Goal: Register for event/course: Sign up to attend an event or enroll in a course

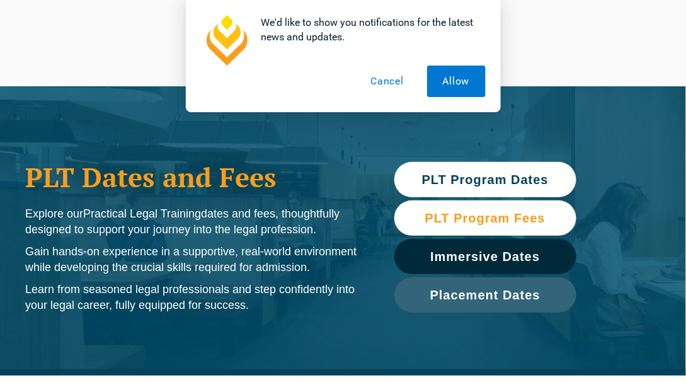
click at [471, 228] on link "PLT Program Fees" at bounding box center [485, 217] width 182 height 35
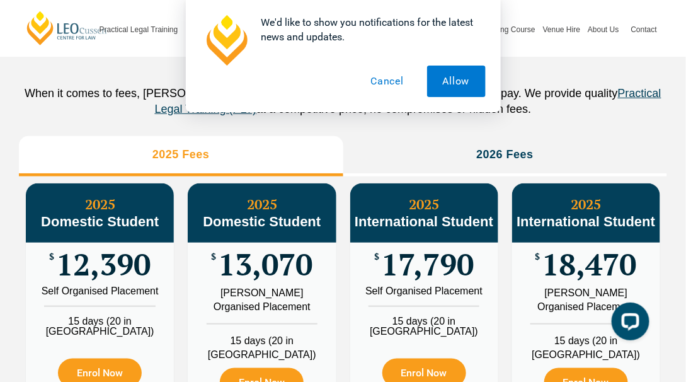
click at [395, 79] on button "Cancel" at bounding box center [387, 82] width 65 height 32
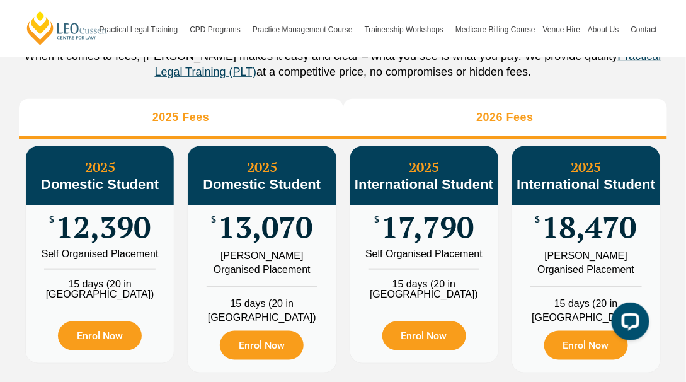
scroll to position [1462, 0]
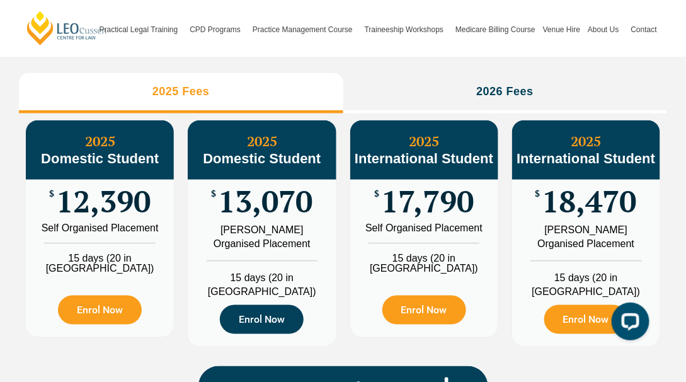
click at [248, 328] on link "Enrol Now" at bounding box center [262, 319] width 84 height 29
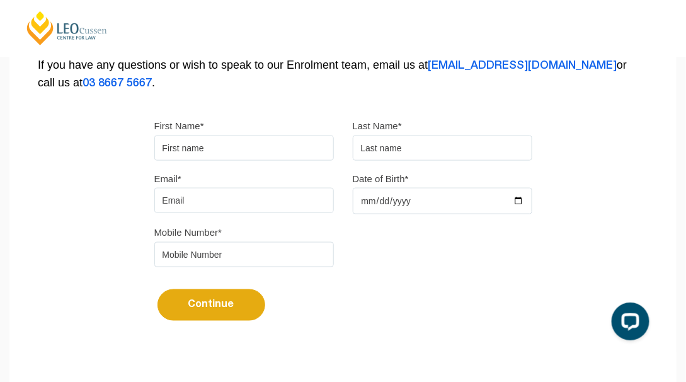
scroll to position [251, 0]
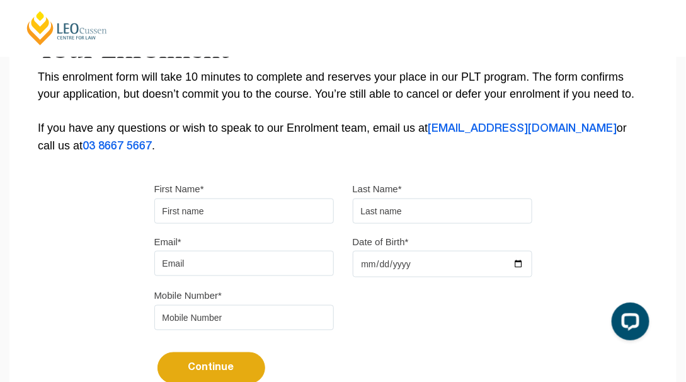
click at [228, 209] on input "First Name*" at bounding box center [244, 210] width 180 height 25
drag, startPoint x: 216, startPoint y: 216, endPoint x: 160, endPoint y: 209, distance: 55.9
click at [160, 209] on input "Tina Yu" at bounding box center [244, 210] width 180 height 25
type input "t"
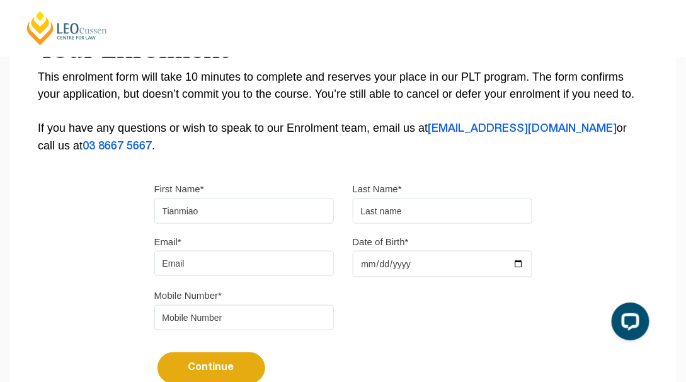
type input "Tianmiao"
click at [406, 216] on input "text" at bounding box center [443, 210] width 180 height 25
type input "Yu"
click at [236, 263] on input "Email*" at bounding box center [244, 263] width 180 height 25
type input "tianmiaoyu@hotmail.com"
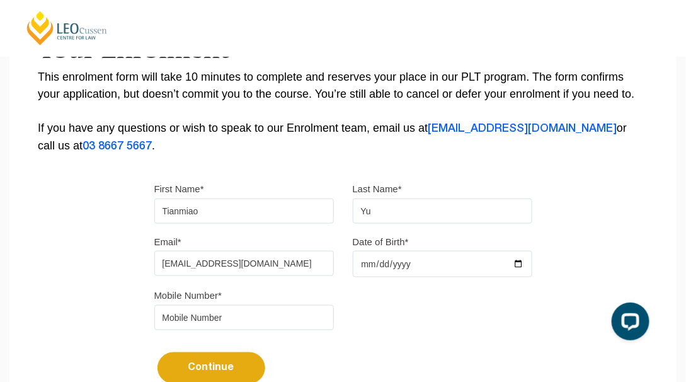
click at [367, 262] on input "Date of Birth*" at bounding box center [443, 264] width 180 height 26
click at [520, 262] on input "Date of Birth*" at bounding box center [443, 264] width 180 height 26
click at [406, 263] on input "2025-05-14" at bounding box center [443, 264] width 180 height 26
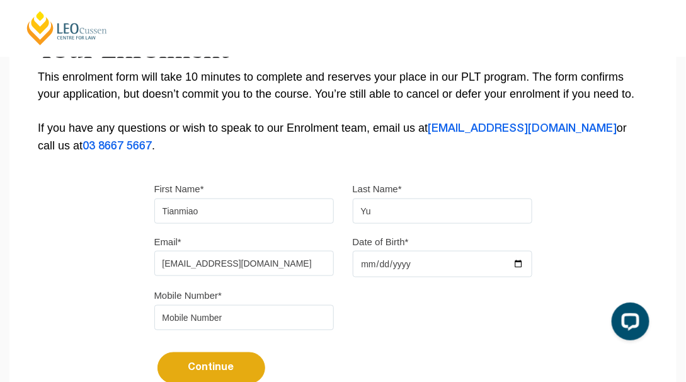
click at [431, 267] on input "1980-05-14" at bounding box center [443, 264] width 180 height 26
click at [380, 259] on input "1980-05-14" at bounding box center [443, 264] width 180 height 26
type input "1980-05-28"
click at [368, 262] on input "1980-05-28" at bounding box center [443, 264] width 180 height 26
type input "1980-06-28"
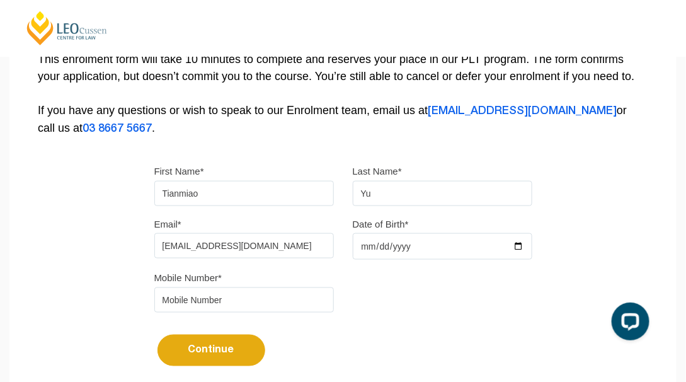
scroll to position [315, 0]
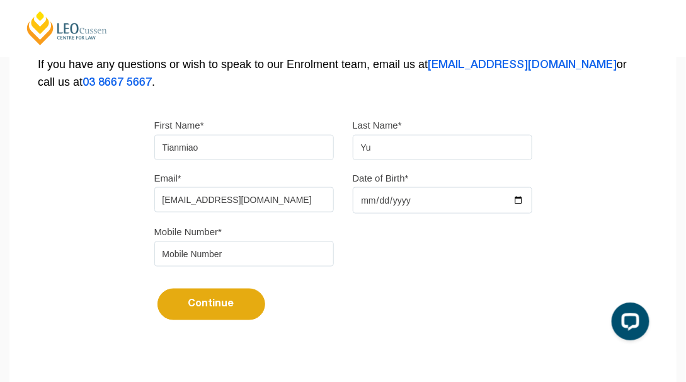
click at [253, 255] on input "tel" at bounding box center [244, 253] width 180 height 25
type input "0450357266"
click at [235, 295] on button "Continue" at bounding box center [212, 305] width 108 height 32
select select
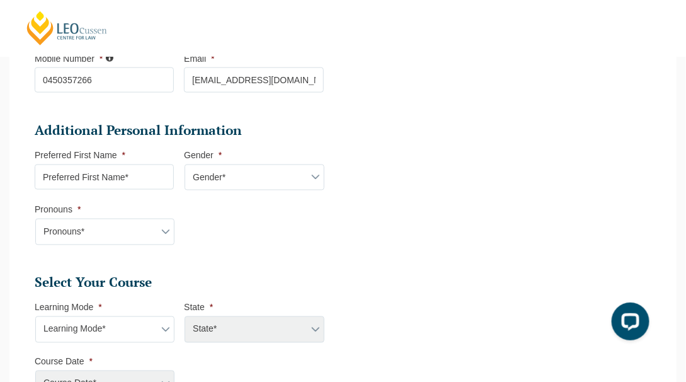
scroll to position [424, 0]
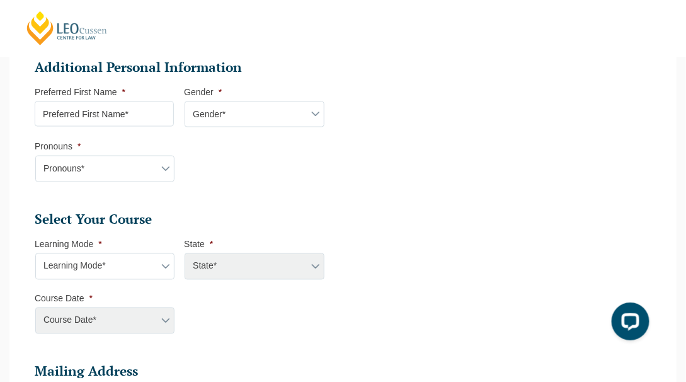
click at [149, 108] on input "Preferred First Name *" at bounding box center [104, 113] width 139 height 25
type input "Tina"
click at [275, 123] on select "Gender* Male Female Nonbinary Intersex Prefer not to disclose Other" at bounding box center [254, 114] width 139 height 26
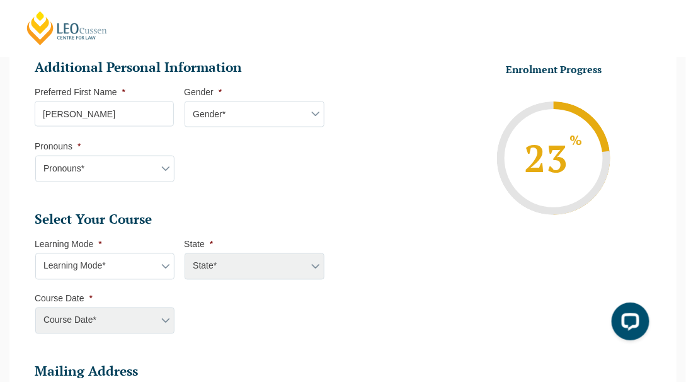
select select "Female"
click at [185, 101] on select "Gender* Male Female Nonbinary Intersex Prefer not to disclose Other" at bounding box center [254, 114] width 139 height 26
click at [101, 162] on select "Pronouns* She/Her/Hers He/Him/His They/Them/Theirs Other Prefer not to disclose" at bounding box center [104, 169] width 139 height 26
select select "She/Her/Hers"
click at [35, 156] on select "Pronouns* She/Her/Hers He/Him/His They/Them/Theirs Other Prefer not to disclose" at bounding box center [104, 169] width 139 height 26
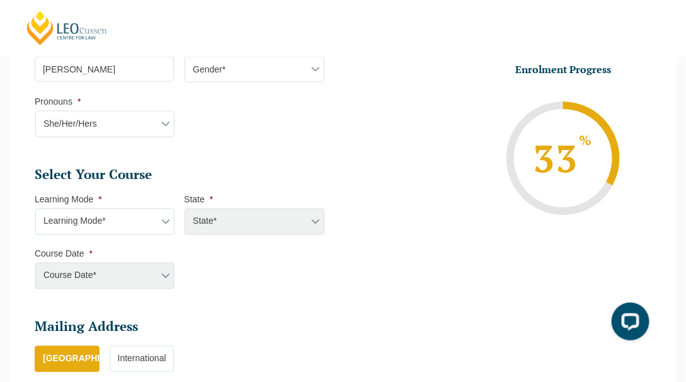
scroll to position [487, 0]
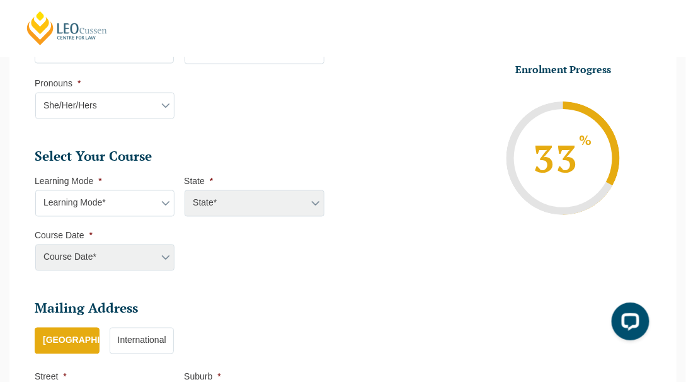
click at [102, 207] on select "Learning Mode* Online Full Time Learning Online Part Time Learning Blended Full…" at bounding box center [104, 203] width 139 height 26
select select "Online Full Time Learning"
click at [35, 190] on select "Learning Mode* Online Full Time Learning Online Part Time Learning Blended Full…" at bounding box center [104, 203] width 139 height 26
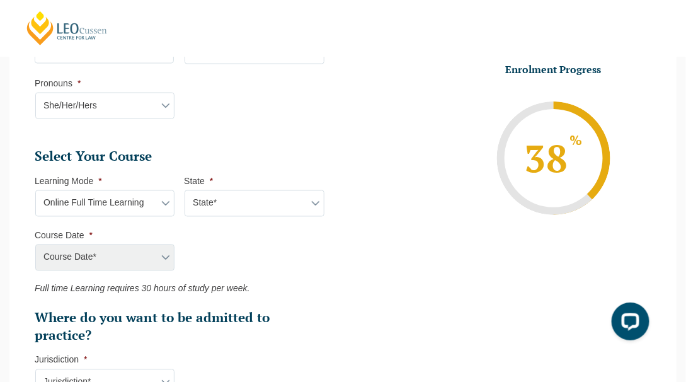
click at [249, 215] on ul "Select Your Course This field is hidden when viewing the form Only for Flinder …" at bounding box center [184, 246] width 299 height 197
click at [251, 210] on select "State* National (ACT/NSW, VIC, QLD, SA, WA)" at bounding box center [254, 203] width 139 height 26
select select "National (ACT/NSW, VIC, QLD, SA, WA)"
click at [185, 190] on select "State* National (ACT/NSW, VIC, QLD, SA, WA)" at bounding box center [254, 203] width 139 height 26
click at [152, 204] on select "Learning Mode* Online Full Time Learning Online Part Time Learning Blended Full…" at bounding box center [104, 203] width 139 height 26
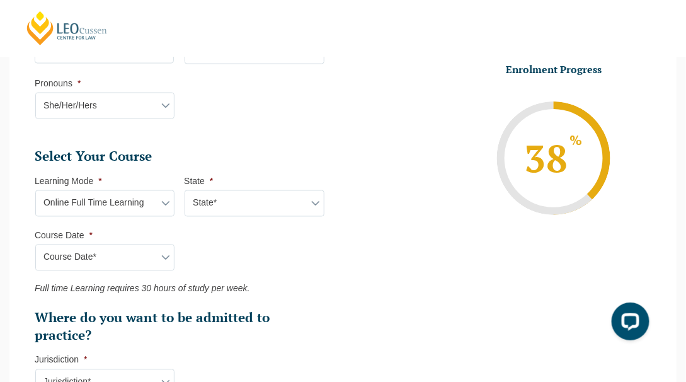
select select "Online Part Time Learning"
click at [35, 190] on select "Learning Mode* Online Full Time Learning Online Part Time Learning Blended Full…" at bounding box center [104, 203] width 139 height 26
select select
click at [137, 251] on div "Course Date* September 2025 (22-Sep-2025 to 20-Feb-2026) December 2025 (08-Dec-…" at bounding box center [104, 257] width 139 height 26
click at [162, 259] on div "Course Date* September 2025 (22-Sep-2025 to 20-Feb-2026) December 2025 (08-Dec-…" at bounding box center [104, 257] width 139 height 26
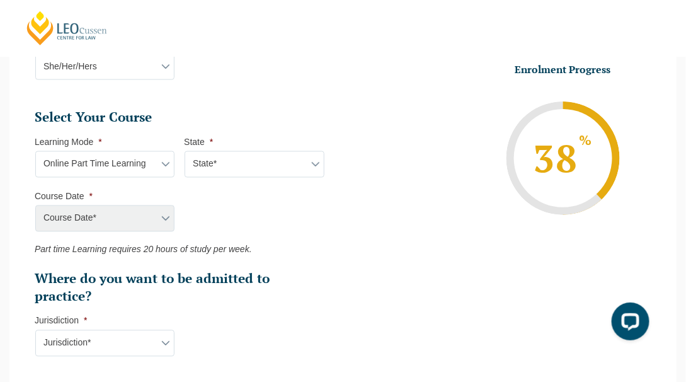
scroll to position [550, 0]
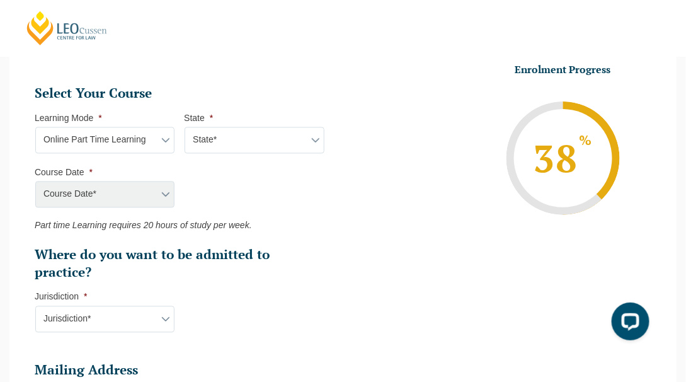
click at [135, 190] on div "Course Date* September 2025 (22-Sep-2025 to 20-Feb-2026) December 2025 (08-Dec-…" at bounding box center [104, 194] width 139 height 26
click at [115, 318] on select "Jurisdiction* VIC ACT/NSW SA WA QLD" at bounding box center [104, 319] width 139 height 26
select select "ACT/NSW"
click at [35, 306] on select "Jurisdiction* VIC ACT/NSW SA WA QLD" at bounding box center [104, 319] width 139 height 26
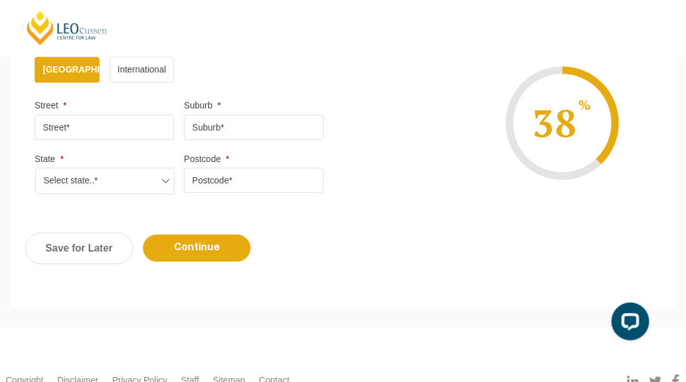
scroll to position [865, 0]
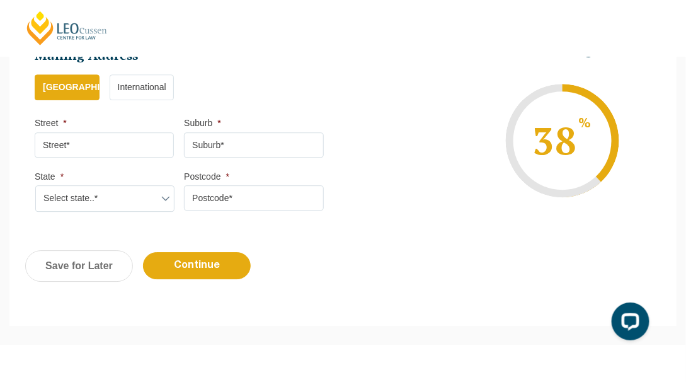
click at [102, 143] on input "Street *" at bounding box center [104, 144] width 139 height 25
type input "10 Grey St"
type input "BALWYN"
select select "VIC"
type input "3103"
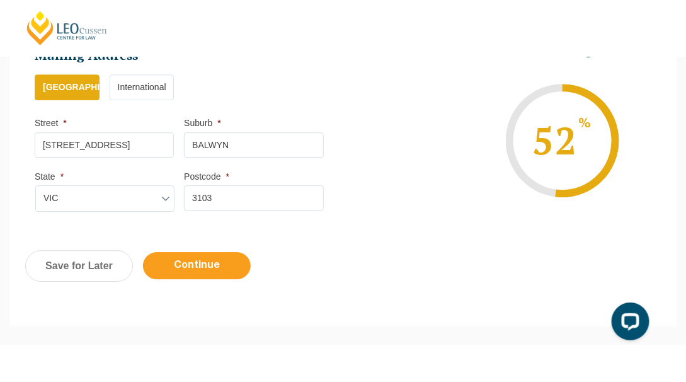
click at [205, 264] on input "Continue" at bounding box center [197, 265] width 108 height 27
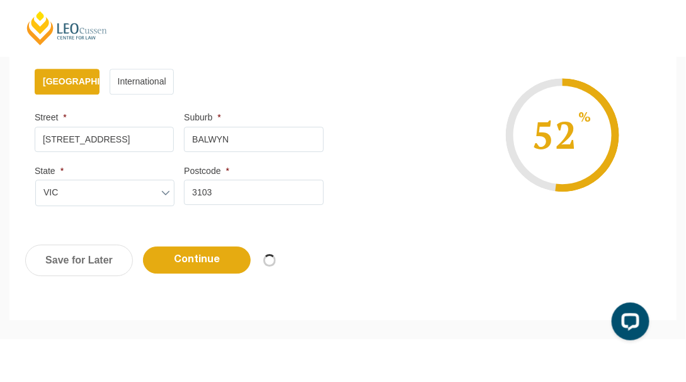
select select "Online Part Time Learning"
select select
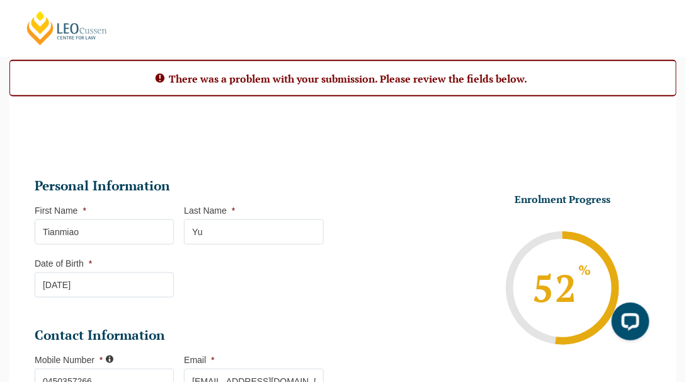
scroll to position [115, 0]
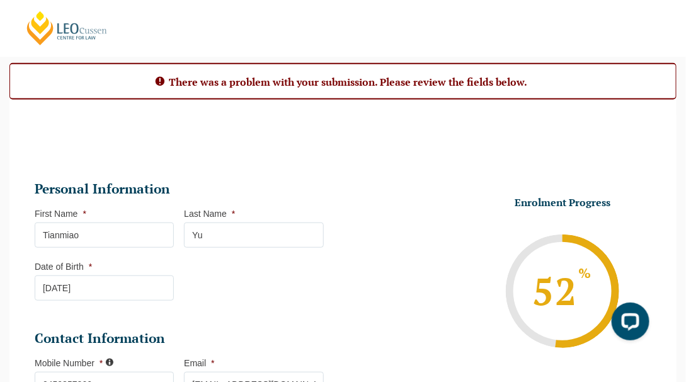
click at [379, 337] on li "Enrolment Progress 52 % Form Progress Download Course Guide enrolment@leocussen…" at bounding box center [502, 291] width 299 height 190
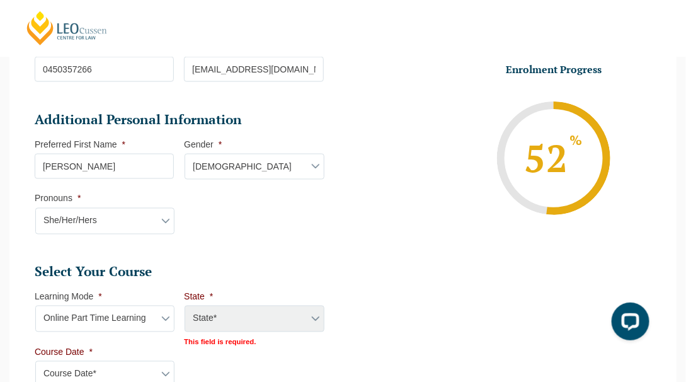
scroll to position [556, 0]
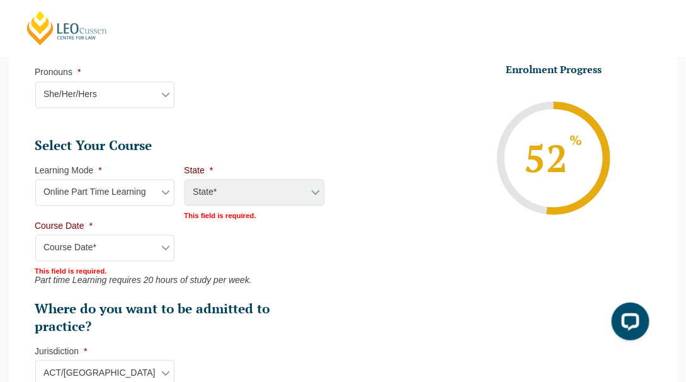
click at [256, 187] on div "State* National (ACT/NSW, VIC, QLD, SA, WA)" at bounding box center [253, 194] width 139 height 28
click at [300, 191] on div "State* National (ACT/NSW, VIC, QLD, SA, WA)" at bounding box center [253, 194] width 139 height 28
click at [233, 188] on div "State* National (ACT/NSW, VIC, QLD, SA, WA)" at bounding box center [253, 194] width 139 height 28
click at [118, 244] on select "Course Date* Maddocks 2024 December 2023 (04-12-2023 to 17-05-2024) May 2023 (2…" at bounding box center [104, 248] width 139 height 26
select select "January 2026 (27-Jan-2026 to 12-Jun-2026)"
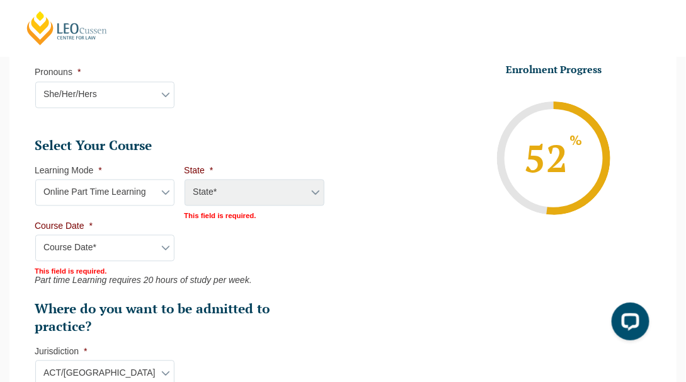
click at [35, 235] on select "Course Date* Maddocks 2024 December 2023 (04-12-2023 to 17-05-2024) May 2023 (2…" at bounding box center [104, 248] width 139 height 26
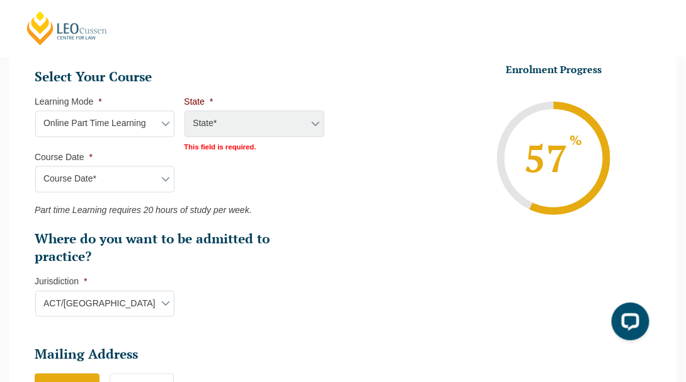
scroll to position [682, 0]
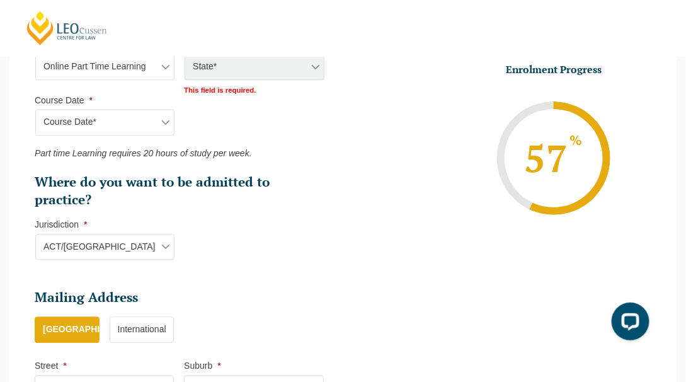
click at [248, 66] on div "State* National (ACT/NSW, VIC, QLD, SA, WA)" at bounding box center [253, 68] width 139 height 28
click at [206, 67] on div "State* National (ACT/NSW, VIC, QLD, SA, WA)" at bounding box center [253, 68] width 139 height 28
click at [205, 72] on div "State* National (ACT/NSW, VIC, QLD, SA, WA)" at bounding box center [253, 68] width 139 height 28
click at [151, 72] on select "Learning Mode* Online Full Time Learning Online Part Time Learning Blended Full…" at bounding box center [104, 67] width 139 height 26
click at [35, 54] on select "Learning Mode* Online Full Time Learning Online Part Time Learning Blended Full…" at bounding box center [104, 67] width 139 height 26
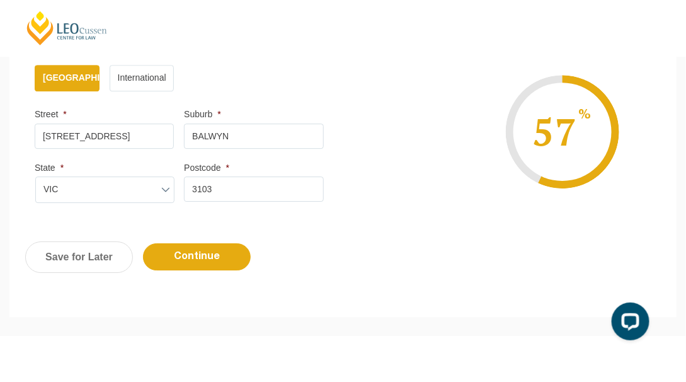
scroll to position [934, 0]
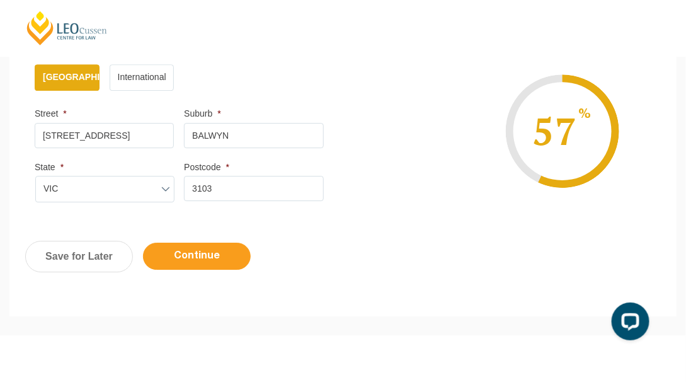
click at [212, 249] on input "Continue" at bounding box center [197, 256] width 108 height 27
select select "Online Part Time Learning"
select select
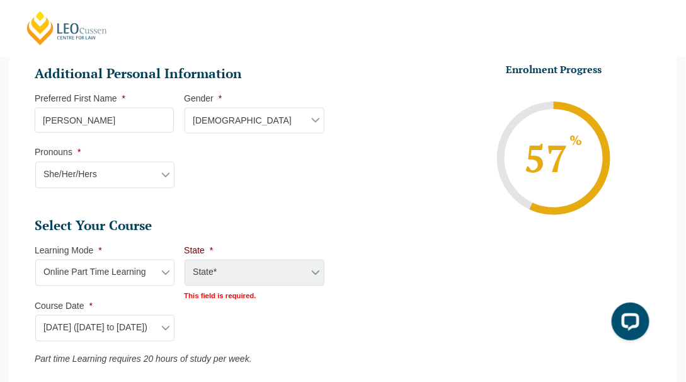
scroll to position [493, 0]
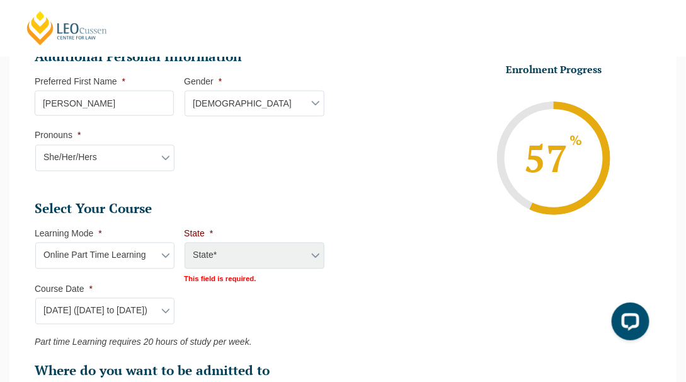
click at [212, 254] on div "State* National (ACT/NSW, VIC, QLD, SA, WA)" at bounding box center [253, 257] width 139 height 28
click at [220, 254] on div "State* National (ACT/NSW, VIC, QLD, SA, WA)" at bounding box center [253, 257] width 139 height 28
click at [148, 249] on select "Learning Mode* Online Full Time Learning Online Part Time Learning Blended Full…" at bounding box center [104, 256] width 139 height 26
select select "Blended Full Time Learning"
click at [35, 243] on select "Learning Mode* Online Full Time Learning Online Part Time Learning Blended Full…" at bounding box center [104, 256] width 139 height 26
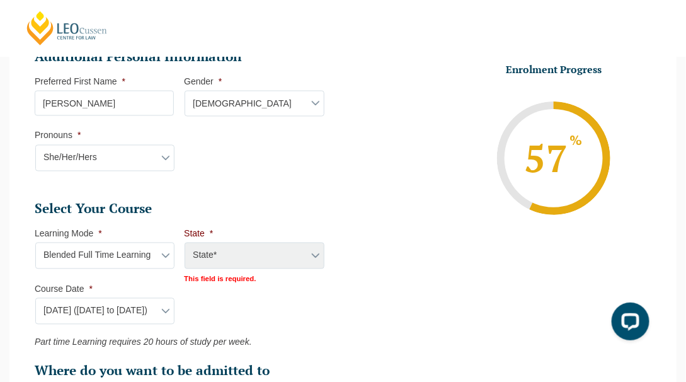
select select
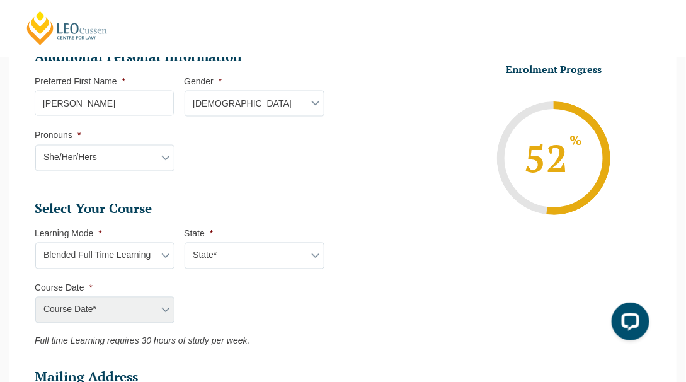
click at [133, 255] on select "Learning Mode* Online Full Time Learning Online Part Time Learning Blended Full…" at bounding box center [104, 256] width 139 height 26
select select "Online Part Time Learning"
click at [35, 243] on select "Learning Mode* Online Full Time Learning Online Part Time Learning Blended Full…" at bounding box center [104, 256] width 139 height 26
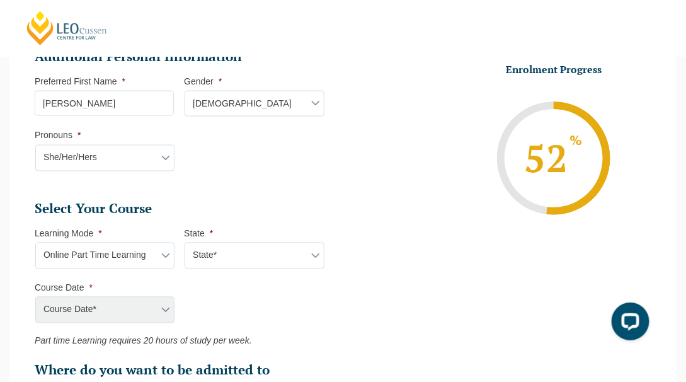
click at [248, 258] on select "State* National (ACT/NSW, VIC, QLD, SA, WA)" at bounding box center [254, 256] width 139 height 26
select select "National (ACT/NSW, VIC, QLD, SA, WA)"
click at [185, 243] on select "State* National (ACT/NSW, VIC, QLD, SA, WA)" at bounding box center [254, 256] width 139 height 26
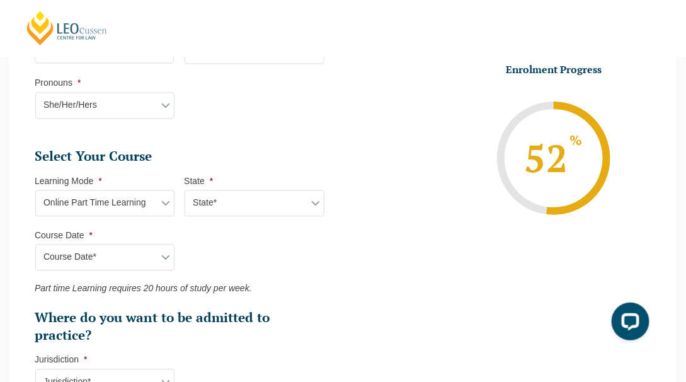
scroll to position [619, 0]
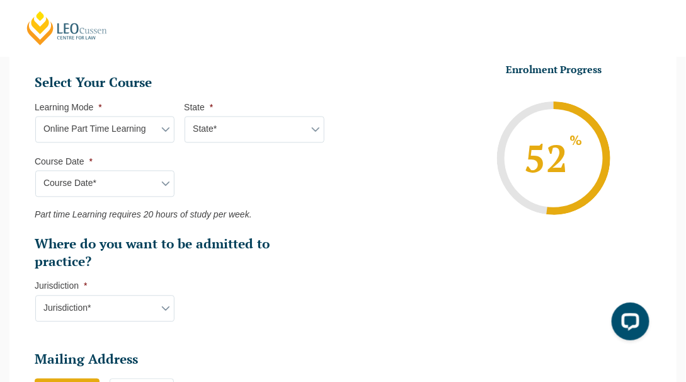
click at [157, 185] on select "Course Date* September 2025 (08-Sep-2025 to 17-Apr-2026) January 2026 (27-Jan-2…" at bounding box center [104, 184] width 139 height 26
select select "January 2026 (27-Jan-2026 to 21-Aug-2026)"
click at [35, 171] on select "Course Date* September 2025 (08-Sep-2025 to 17-Apr-2026) January 2026 (27-Jan-2…" at bounding box center [104, 184] width 139 height 26
type input "Intake 02 January 2026 PT"
type input "Practical Legal Training (NAT)"
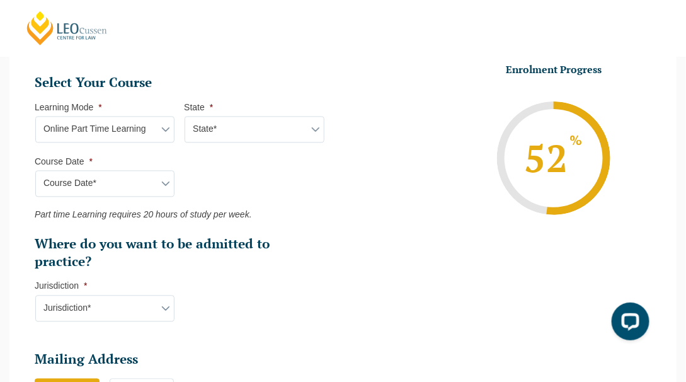
select select "NAT PLT (JAN) 2026 Part Time Online"
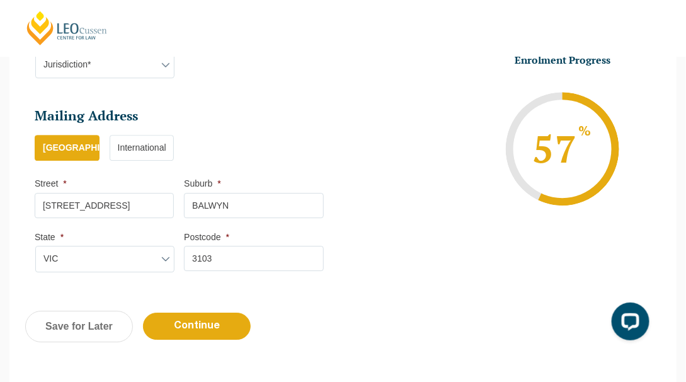
scroll to position [871, 0]
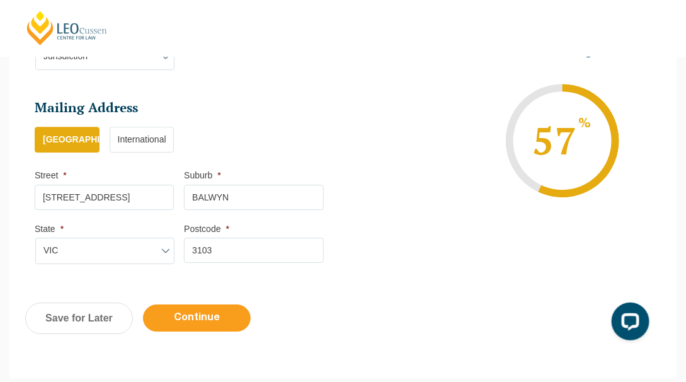
click at [238, 306] on input "Continue" at bounding box center [197, 317] width 108 height 27
select select "Online Part Time Learning"
select select "National (ACT/NSW, VIC, QLD, SA, WA)"
select select
select select "January 2026 (27-Jan-2026 to 21-Aug-2026)"
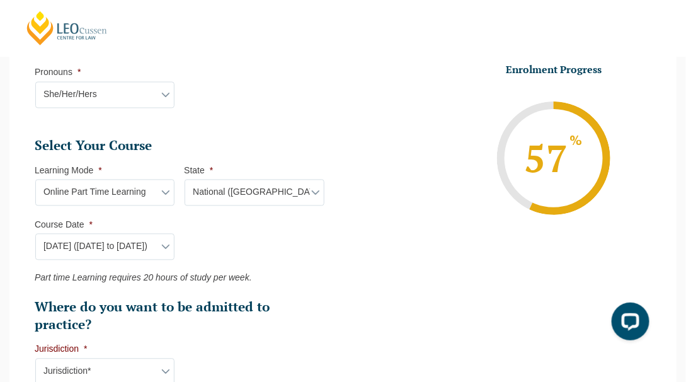
scroll to position [745, 0]
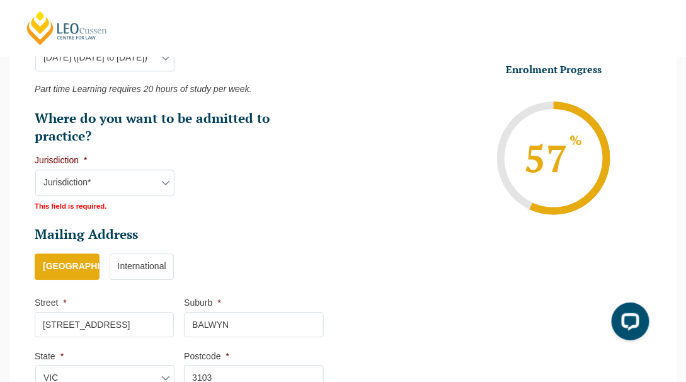
click at [135, 186] on select "Jurisdiction* VIC ACT/NSW SA WA QLD" at bounding box center [104, 183] width 139 height 26
select select "ACT/NSW"
click at [35, 170] on select "Jurisdiction* VIC ACT/NSW SA WA QLD" at bounding box center [104, 183] width 139 height 26
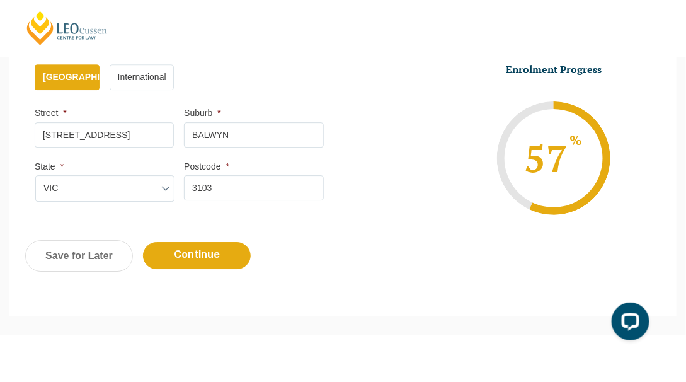
scroll to position [934, 0]
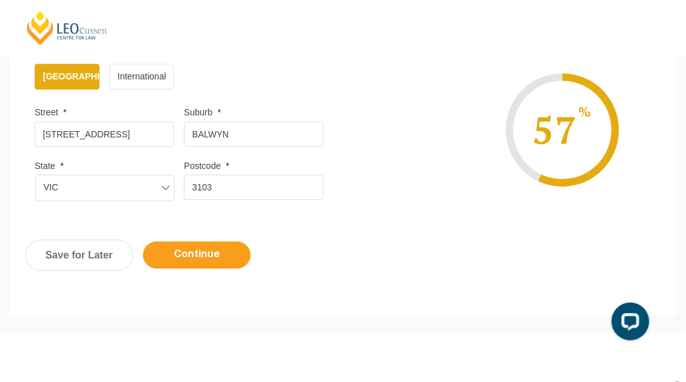
click at [214, 259] on input "Continue" at bounding box center [197, 254] width 108 height 27
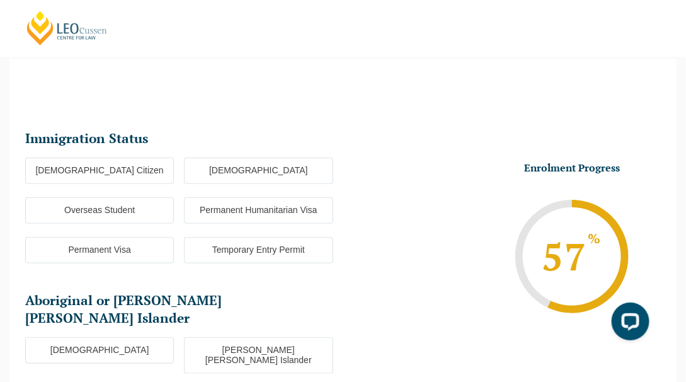
scroll to position [109, 0]
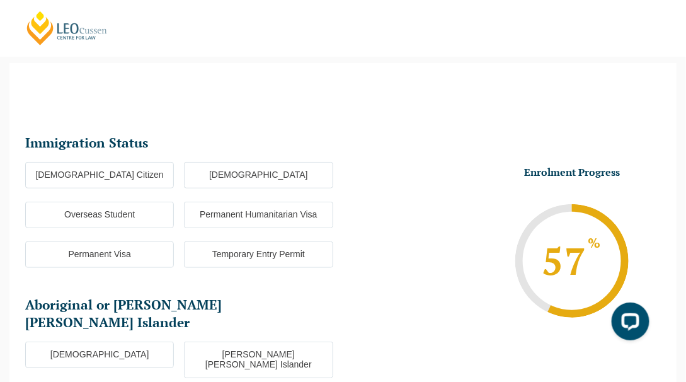
click at [148, 180] on label "Australian Citizen" at bounding box center [99, 175] width 149 height 26
click at [0, 0] on input "Australian Citizen" at bounding box center [0, 0] width 0 height 0
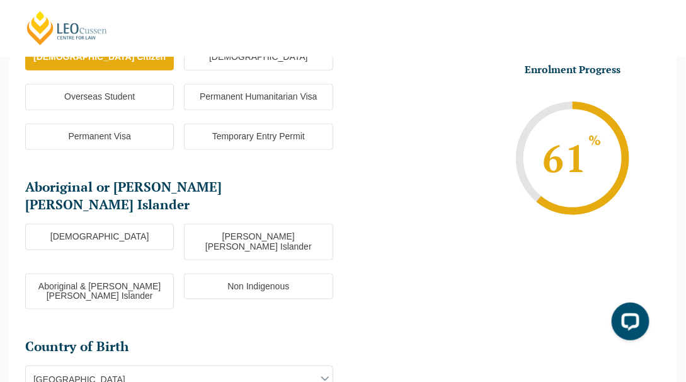
scroll to position [235, 0]
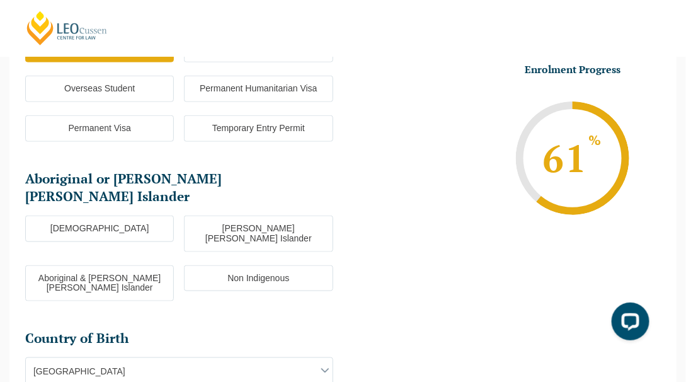
click at [244, 265] on label "Non Indigenous" at bounding box center [258, 278] width 149 height 26
click at [0, 0] on input "Non Indigenous" at bounding box center [0, 0] width 0 height 0
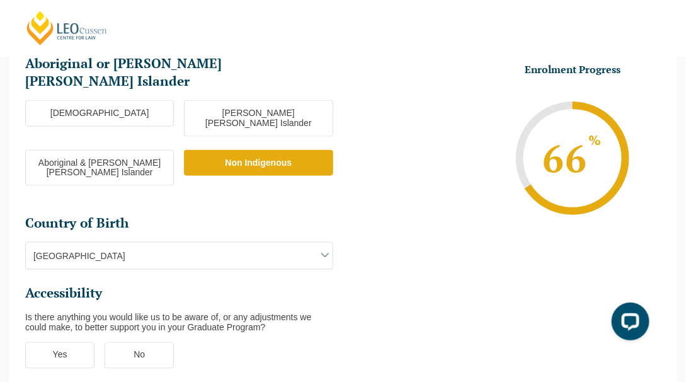
scroll to position [361, 0]
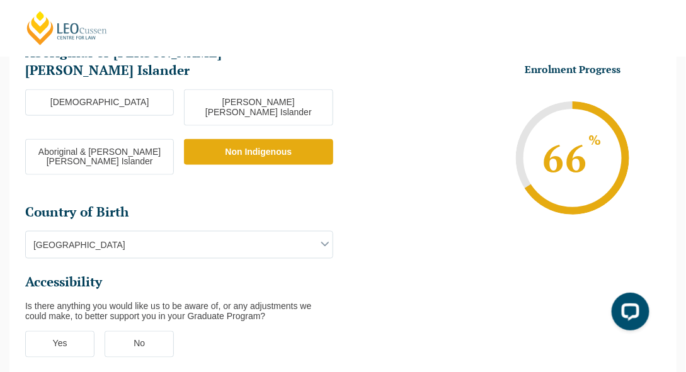
click at [231, 232] on span "Australia" at bounding box center [179, 245] width 307 height 26
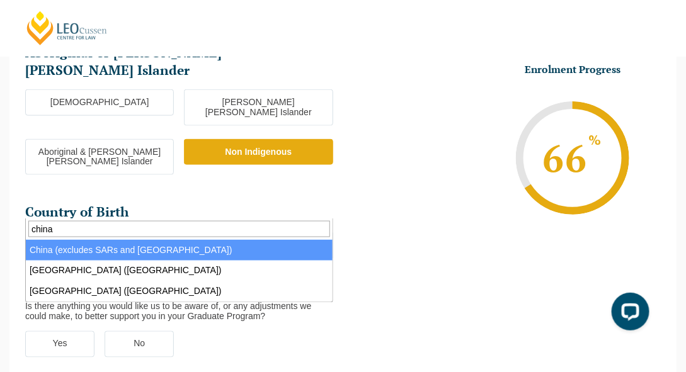
type input "china"
select select "China (excludes SARs and Taiwan) 6101"
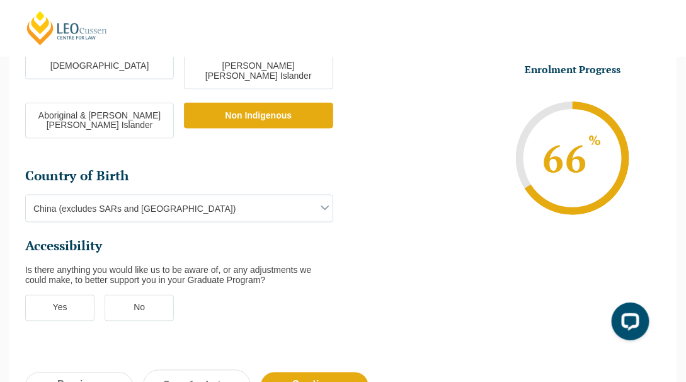
scroll to position [424, 0]
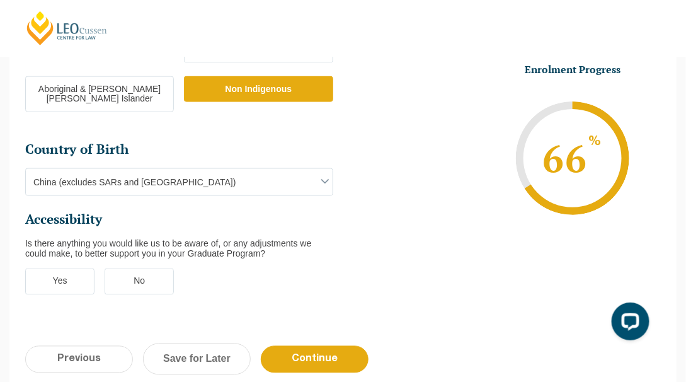
click at [137, 268] on label "No" at bounding box center [139, 281] width 69 height 26
click at [0, 0] on input "No" at bounding box center [0, 0] width 0 height 0
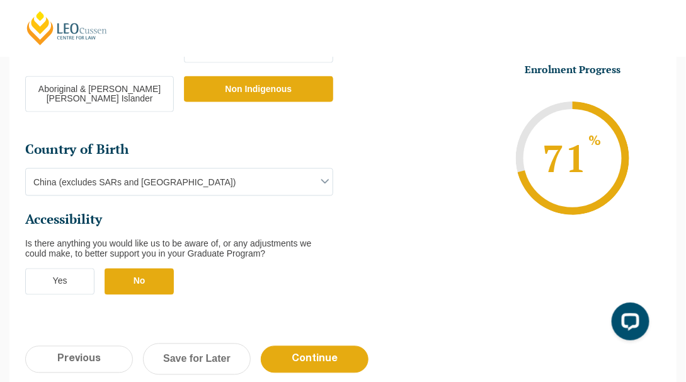
click at [45, 268] on label "Yes" at bounding box center [59, 281] width 69 height 26
click at [0, 0] on input "Yes" at bounding box center [0, 0] width 0 height 0
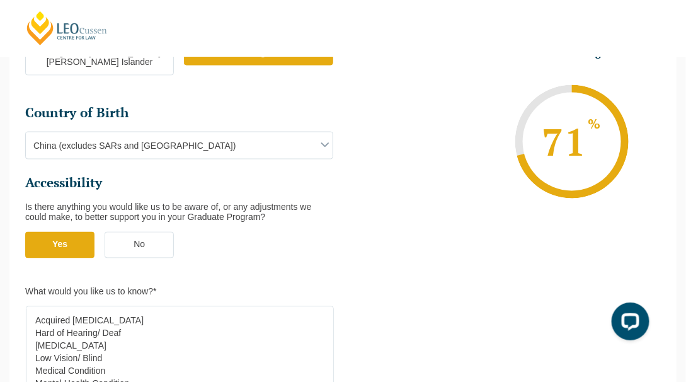
scroll to position [487, 0]
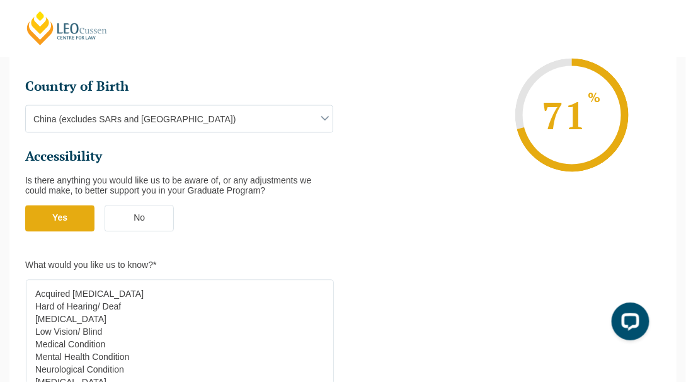
click at [146, 205] on label "No" at bounding box center [139, 218] width 69 height 26
click at [0, 0] on input "No" at bounding box center [0, 0] width 0 height 0
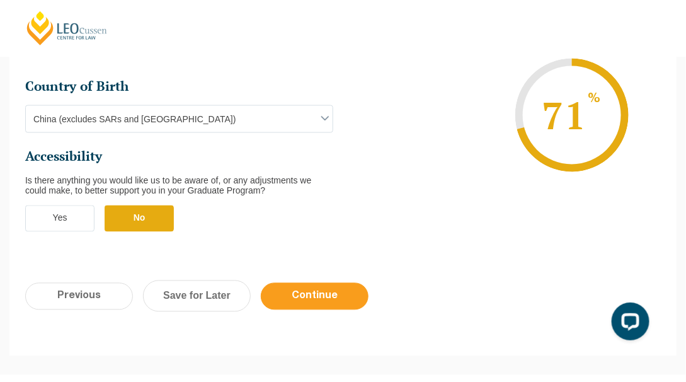
click at [330, 283] on input "Continue" at bounding box center [315, 296] width 108 height 27
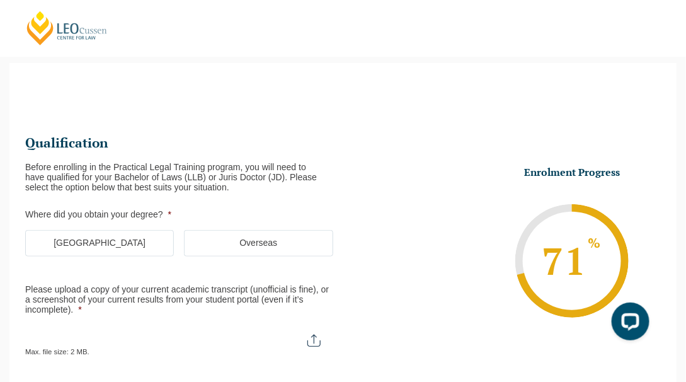
scroll to position [172, 0]
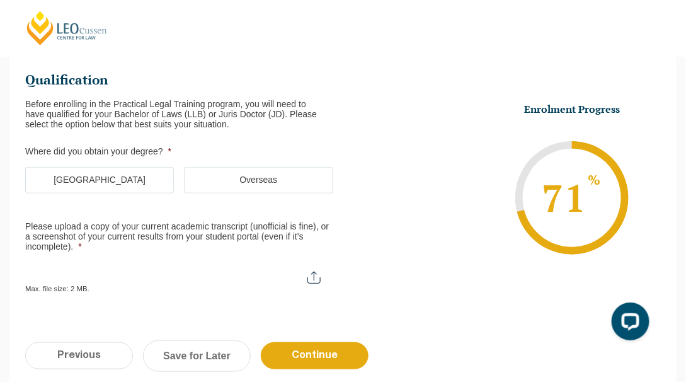
click at [144, 181] on label "Australia" at bounding box center [99, 180] width 149 height 26
click at [0, 0] on input "Australia" at bounding box center [0, 0] width 0 height 0
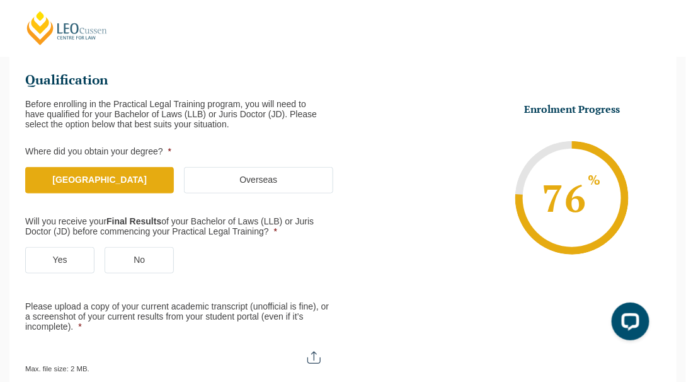
click at [152, 263] on label "No" at bounding box center [139, 260] width 69 height 26
click at [0, 0] on input "No" at bounding box center [0, 0] width 0 height 0
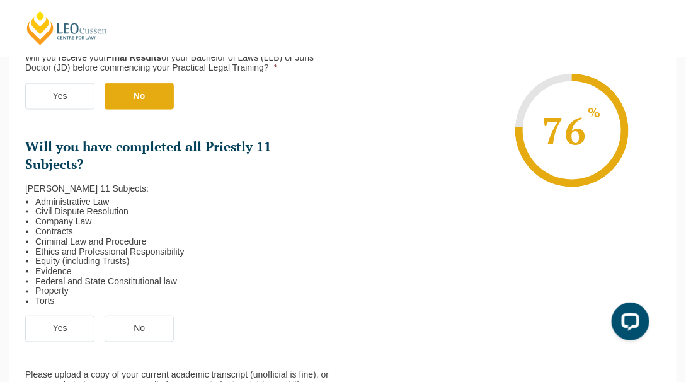
scroll to position [361, 0]
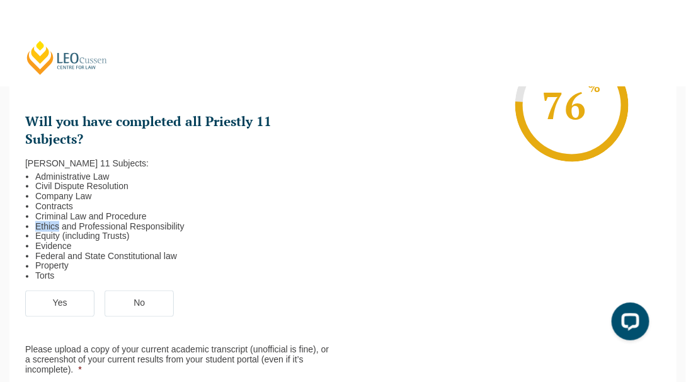
drag, startPoint x: 35, startPoint y: 223, endPoint x: 57, endPoint y: 224, distance: 22.7
click at [57, 224] on li "Ethics and Professional Responsibility" at bounding box center [179, 227] width 288 height 10
click at [120, 302] on label "No" at bounding box center [139, 303] width 69 height 26
click at [0, 0] on input "No" at bounding box center [0, 0] width 0 height 0
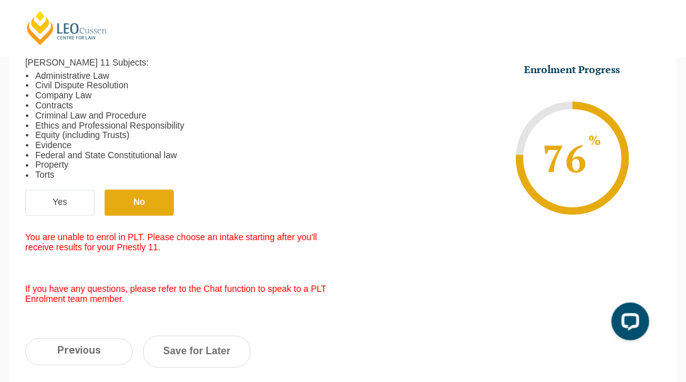
scroll to position [487, 0]
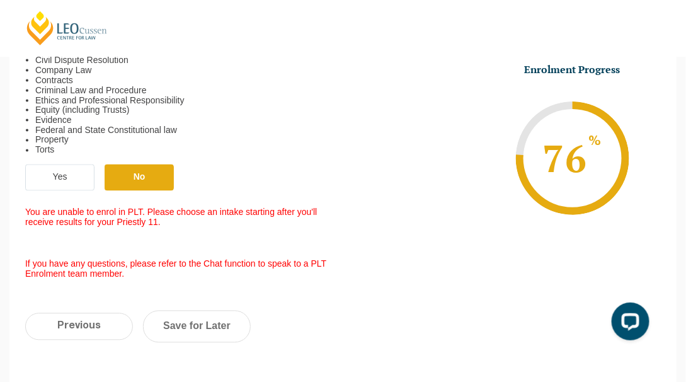
click at [57, 172] on label "Yes" at bounding box center [59, 177] width 69 height 26
click at [0, 0] on input "Yes" at bounding box center [0, 0] width 0 height 0
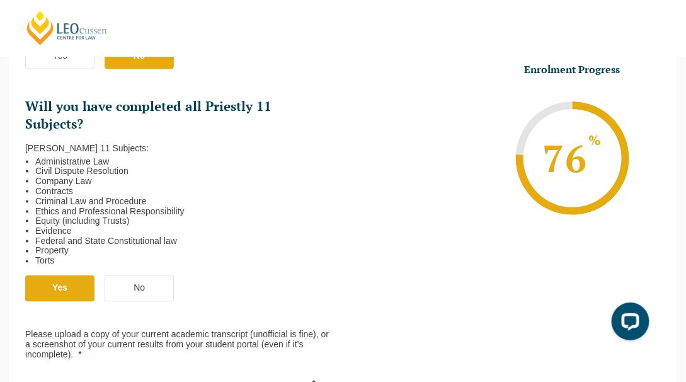
scroll to position [361, 0]
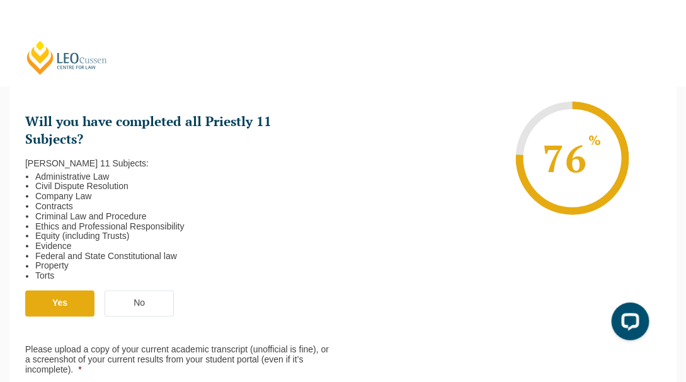
click at [8, 217] on div "Please note that your information is saved on our server as you enter it. Congr…" at bounding box center [343, 227] width 686 height 832
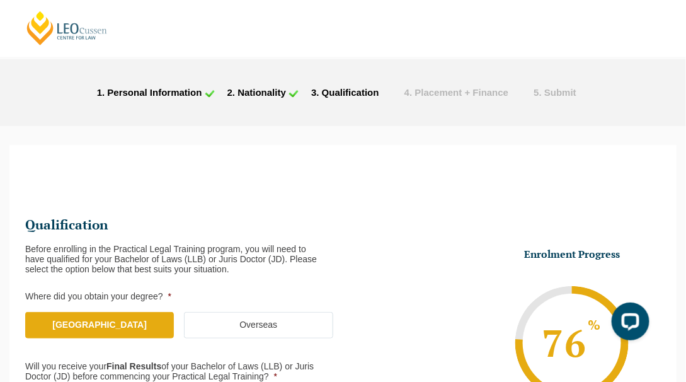
scroll to position [0, 0]
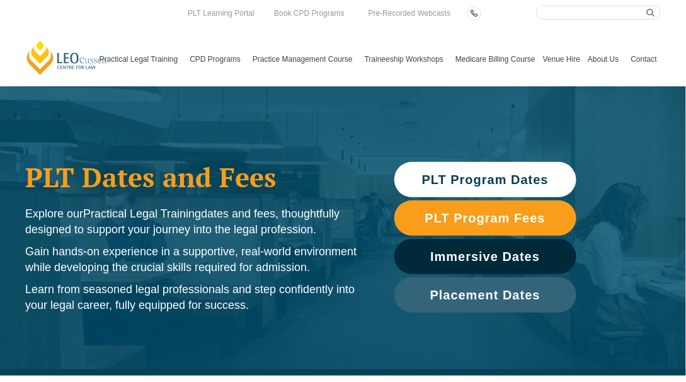
click at [501, 185] on span "PLT Program Dates" at bounding box center [485, 179] width 127 height 13
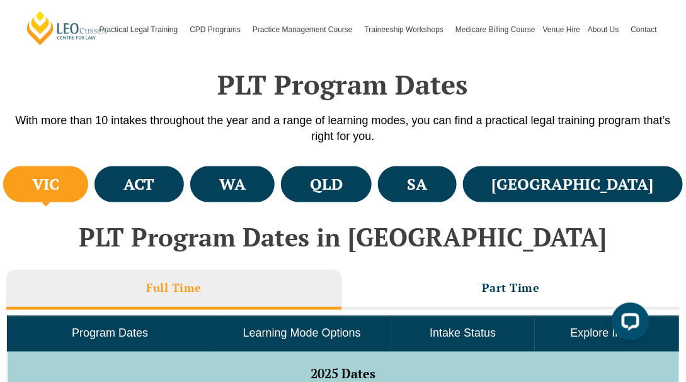
scroll to position [375, 0]
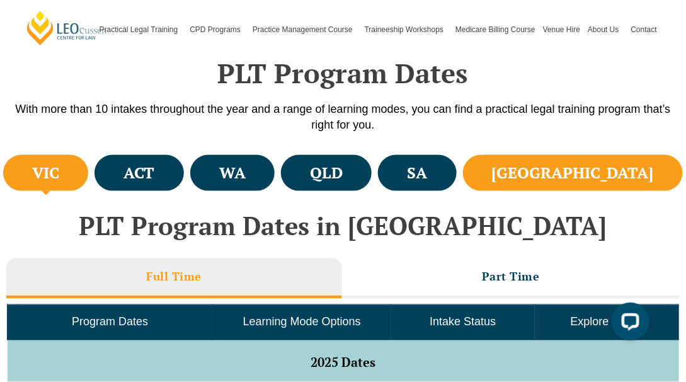
click at [601, 178] on li "NSW" at bounding box center [573, 173] width 220 height 36
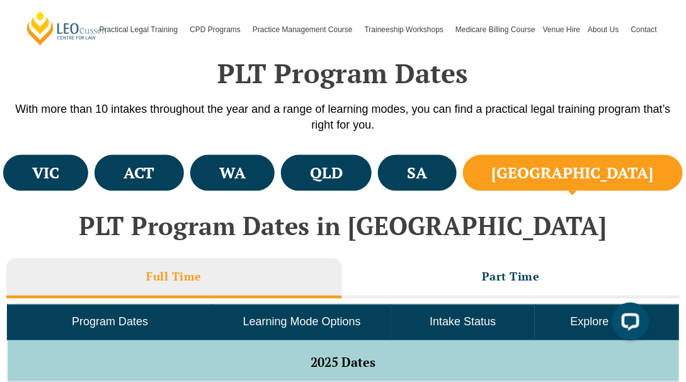
click at [618, 170] on h4 "NSW" at bounding box center [573, 173] width 162 height 21
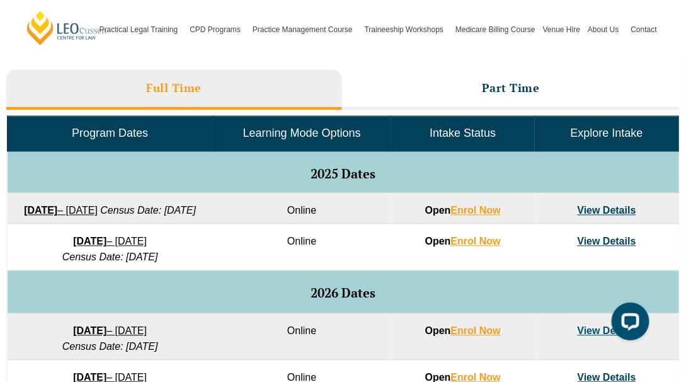
scroll to position [564, 0]
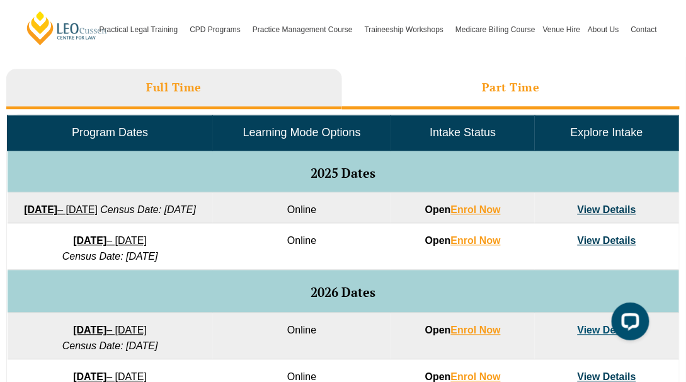
click at [487, 88] on h3 "Part Time" at bounding box center [511, 88] width 58 height 14
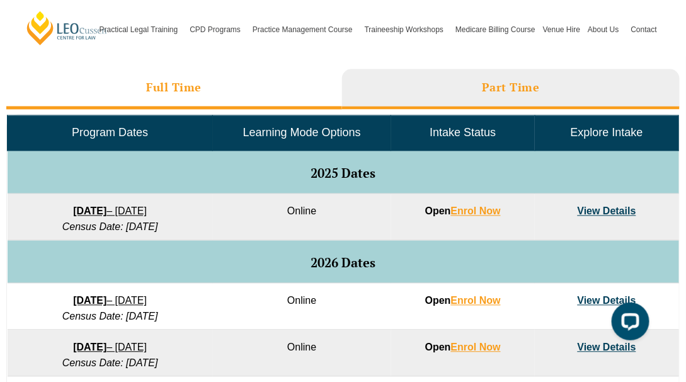
click at [175, 94] on h3 "Full Time" at bounding box center [174, 88] width 55 height 14
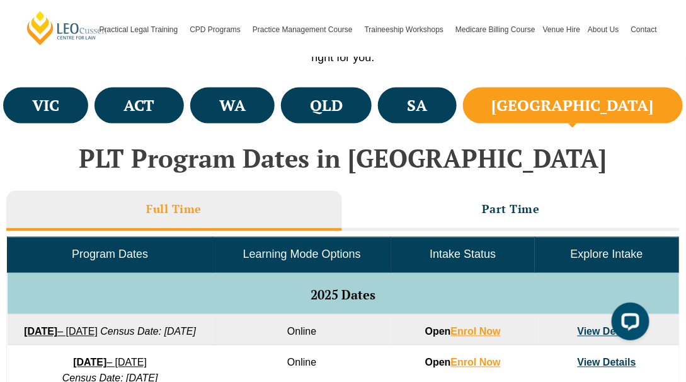
scroll to position [375, 0]
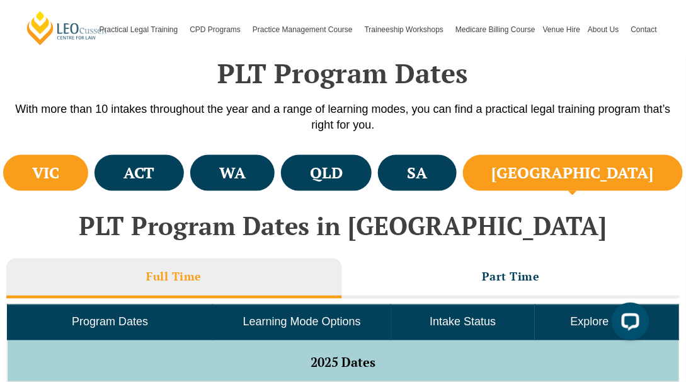
click at [88, 179] on li "VIC" at bounding box center [45, 173] width 85 height 36
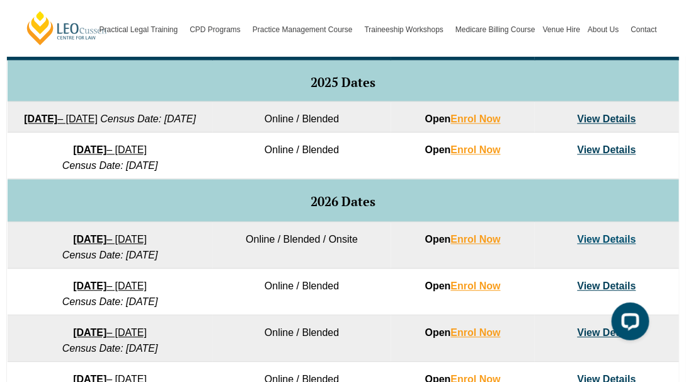
scroll to position [564, 0]
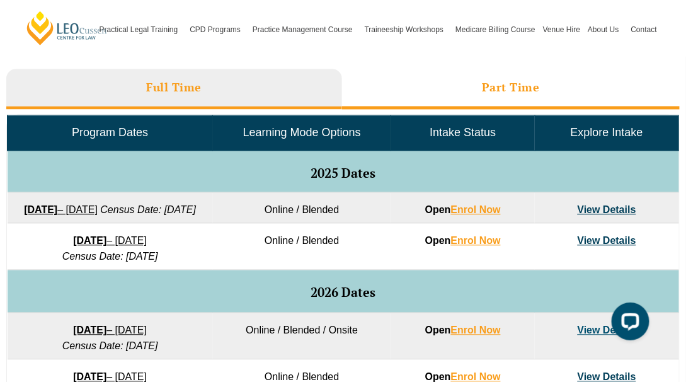
click at [520, 91] on h3 "Part Time" at bounding box center [511, 88] width 58 height 14
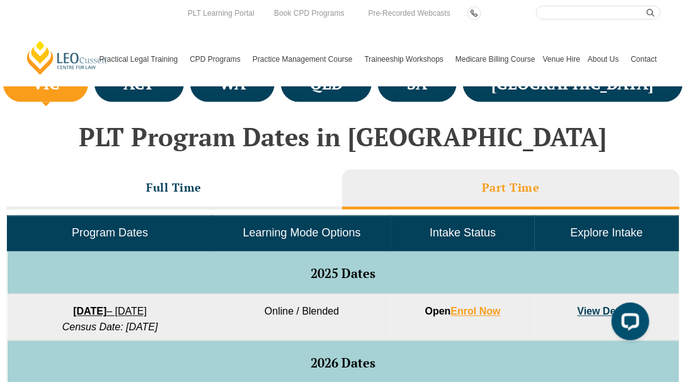
scroll to position [438, 0]
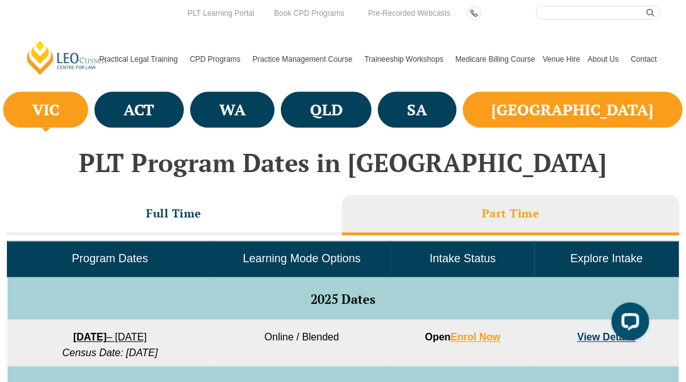
click at [646, 120] on li "[GEOGRAPHIC_DATA]" at bounding box center [573, 110] width 220 height 36
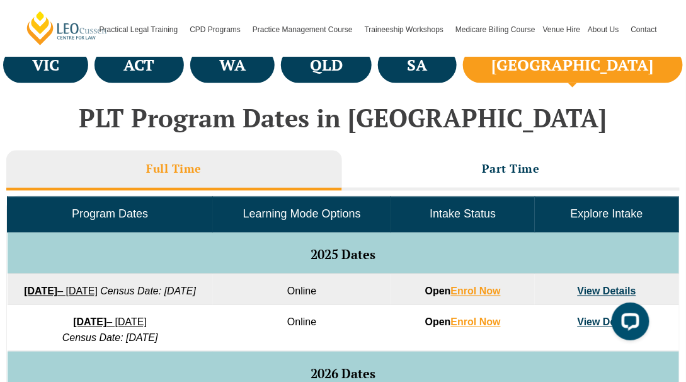
scroll to position [501, 0]
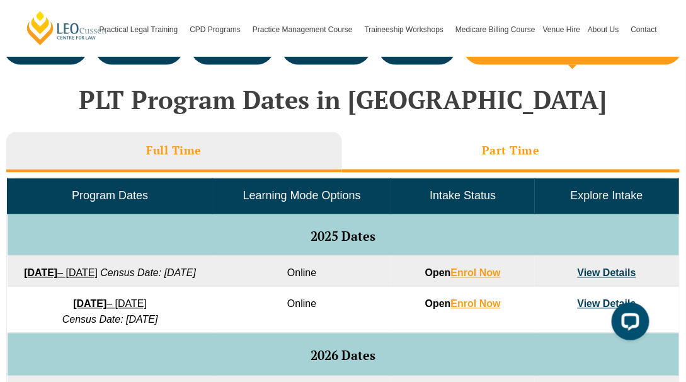
click at [529, 154] on h3 "Part Time" at bounding box center [511, 151] width 58 height 14
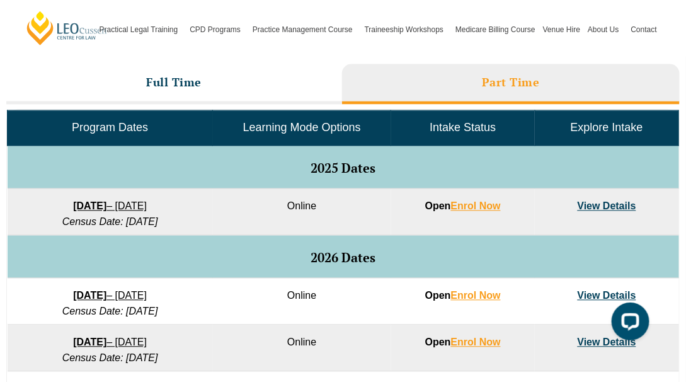
scroll to position [627, 0]
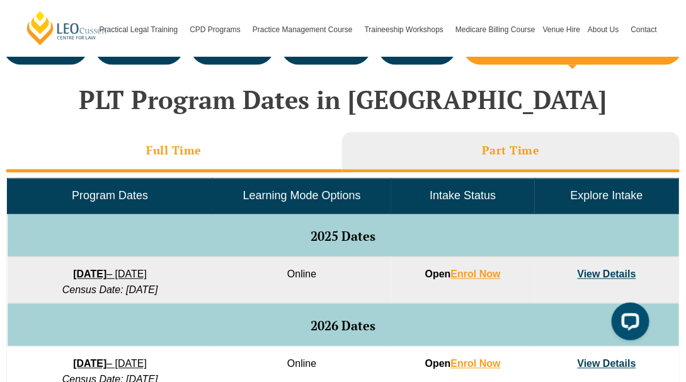
click at [188, 149] on h3 "Full Time" at bounding box center [174, 151] width 55 height 14
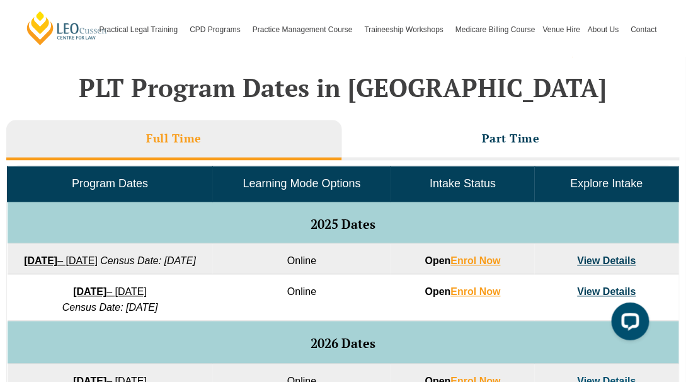
scroll to position [564, 0]
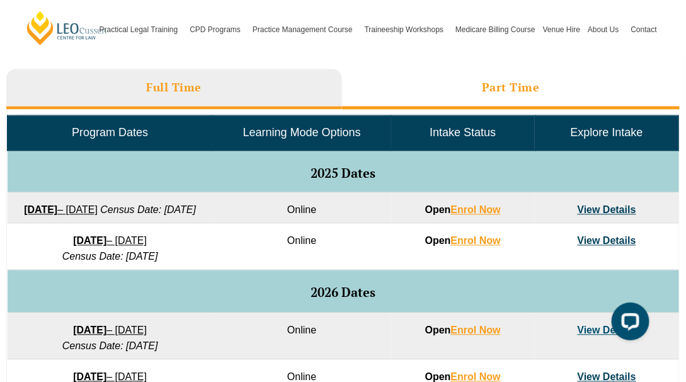
click at [497, 87] on h3 "Part Time" at bounding box center [511, 88] width 58 height 14
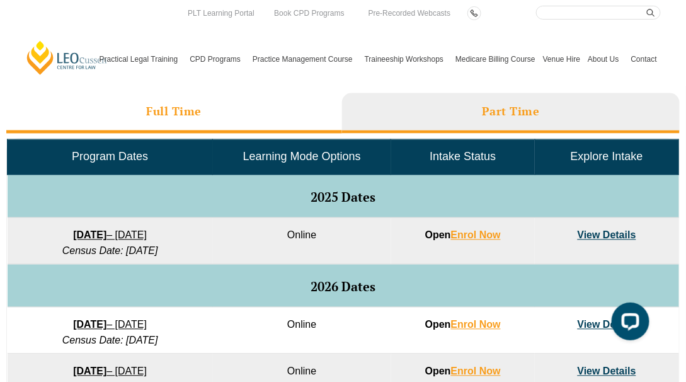
scroll to position [501, 0]
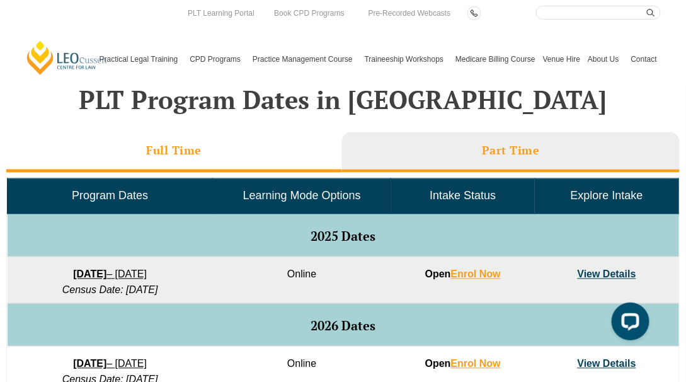
drag, startPoint x: 236, startPoint y: 144, endPoint x: 229, endPoint y: 146, distance: 7.2
click at [236, 144] on li "Full Time" at bounding box center [174, 152] width 336 height 40
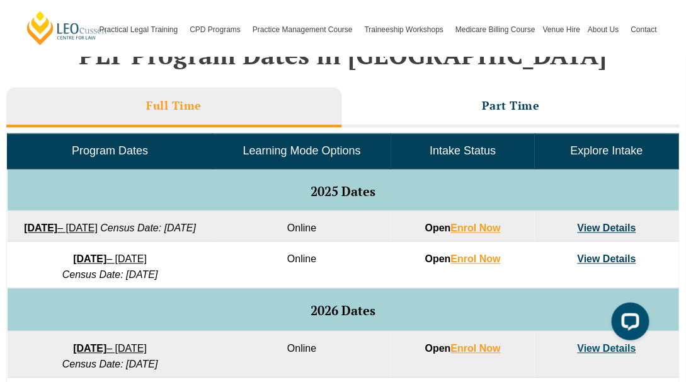
scroll to position [564, 0]
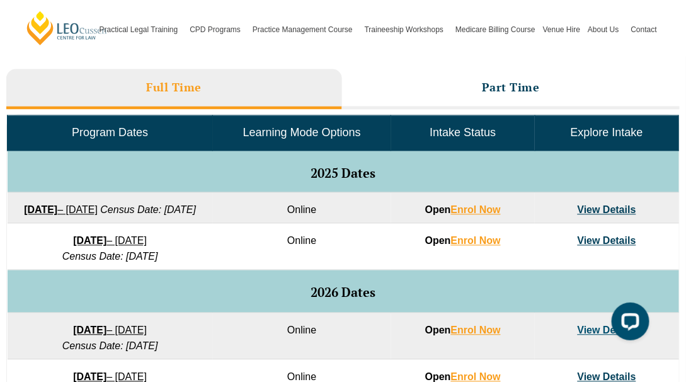
click at [619, 246] on link "View Details" at bounding box center [607, 241] width 59 height 11
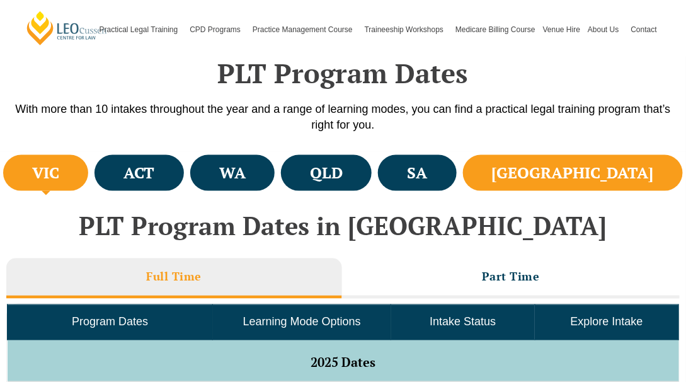
click at [597, 169] on li "[GEOGRAPHIC_DATA]" at bounding box center [573, 173] width 220 height 36
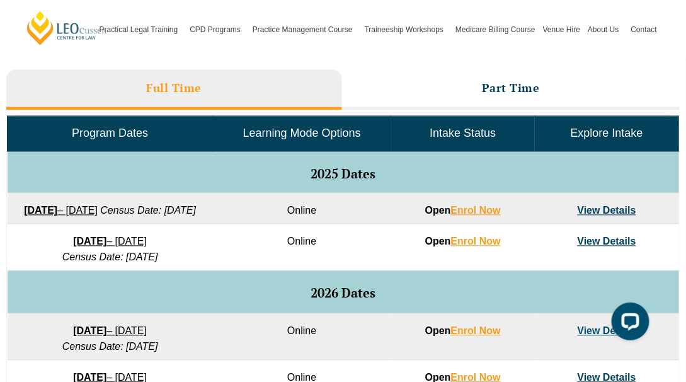
scroll to position [564, 0]
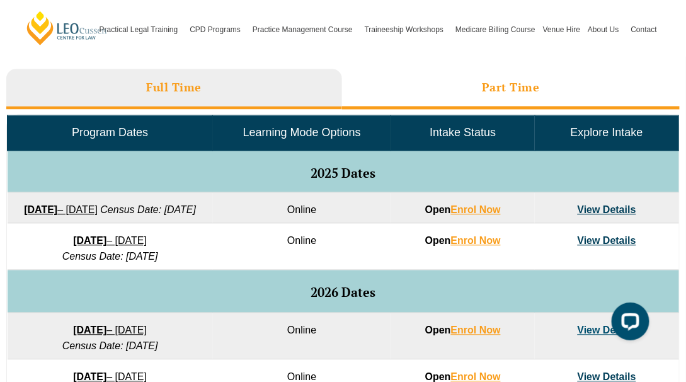
click at [532, 96] on li "Part Time" at bounding box center [511, 89] width 338 height 40
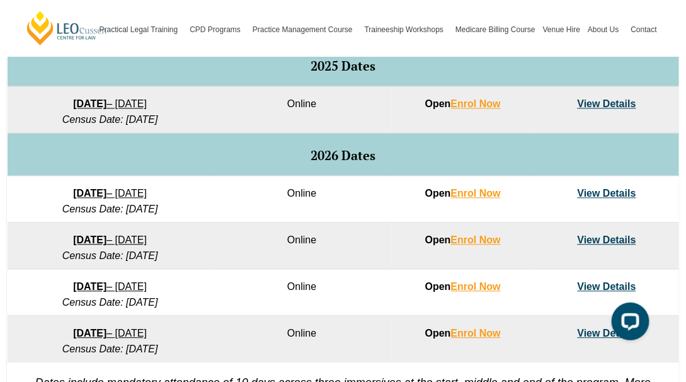
scroll to position [690, 0]
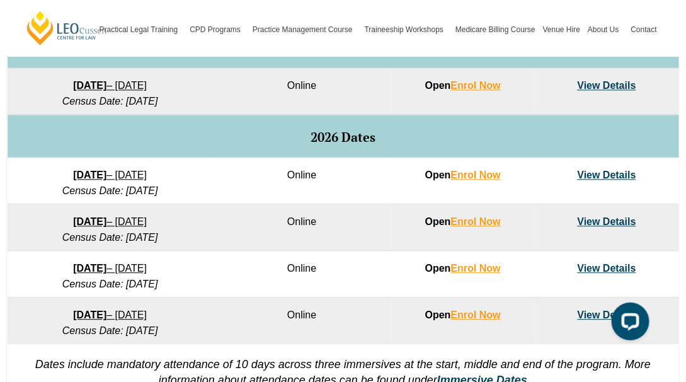
click at [21, 291] on td "[DATE] – [DATE] Census Date: [DATE]" at bounding box center [110, 274] width 205 height 47
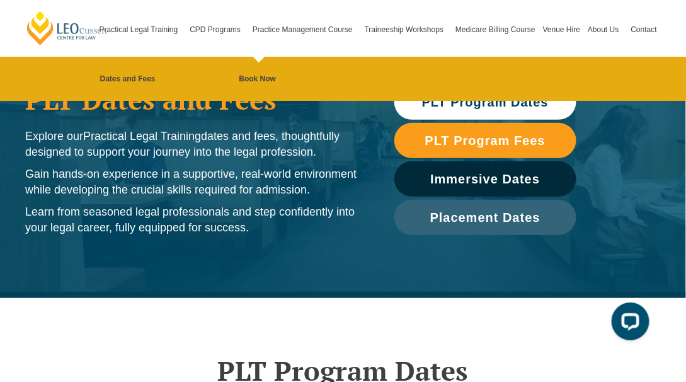
scroll to position [0, 0]
